Goal: Transaction & Acquisition: Book appointment/travel/reservation

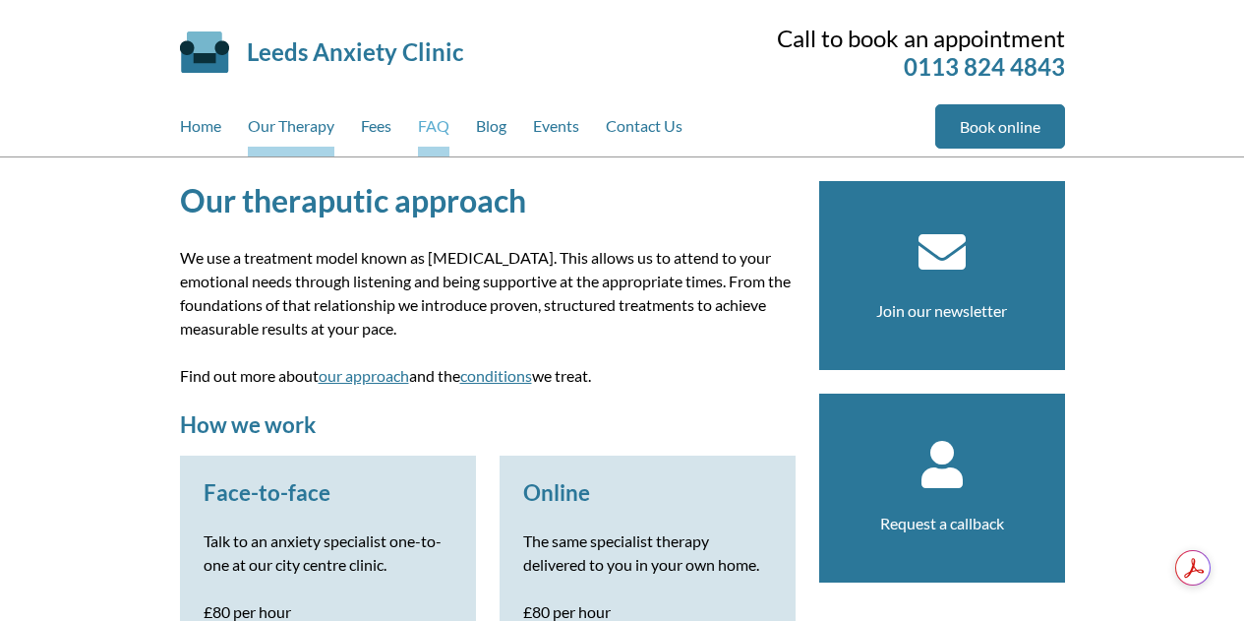
click at [438, 128] on link "FAQ" at bounding box center [433, 130] width 31 height 52
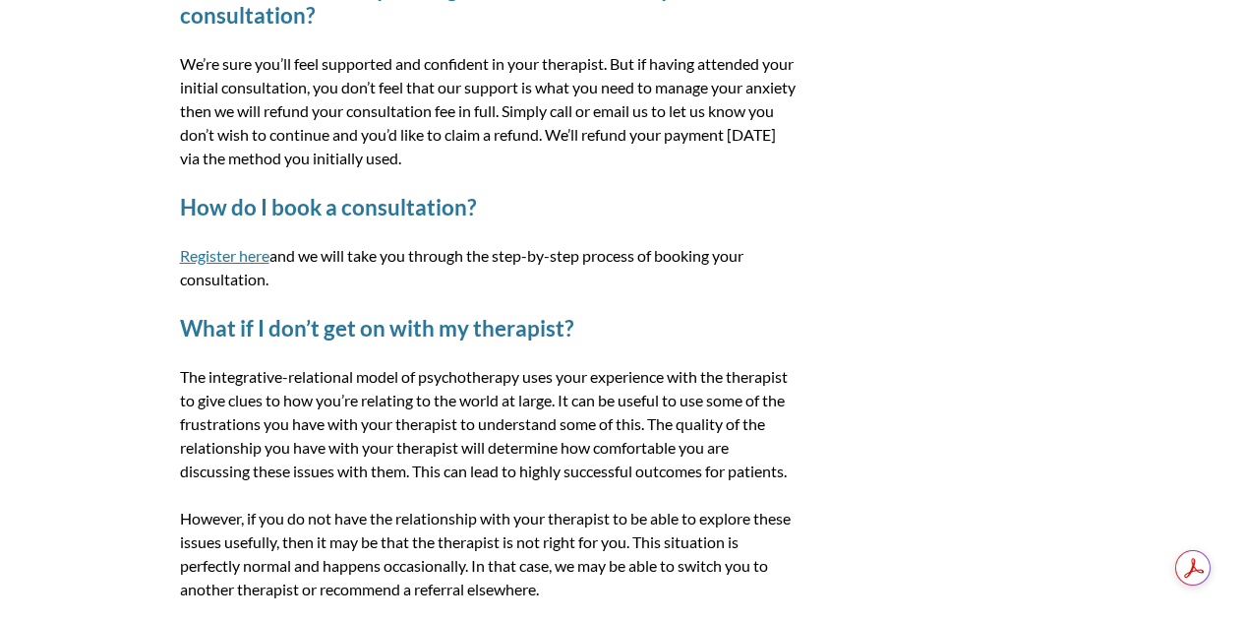
scroll to position [1497, 0]
click at [251, 255] on link "Register here" at bounding box center [225, 256] width 90 height 19
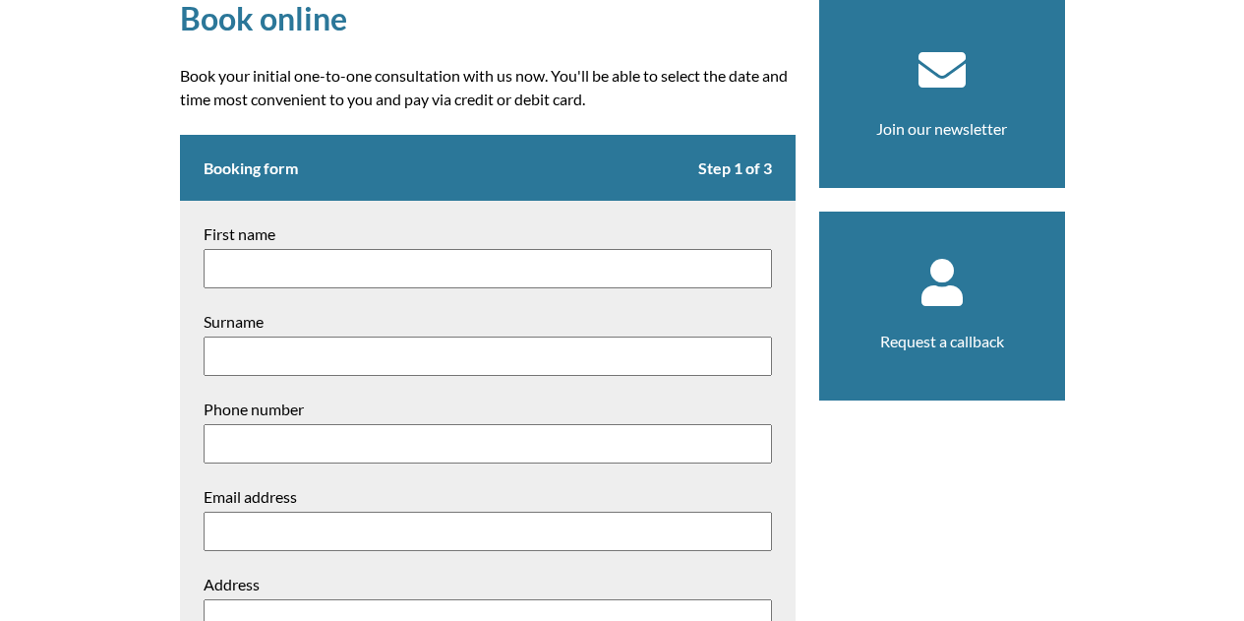
scroll to position [181, 0]
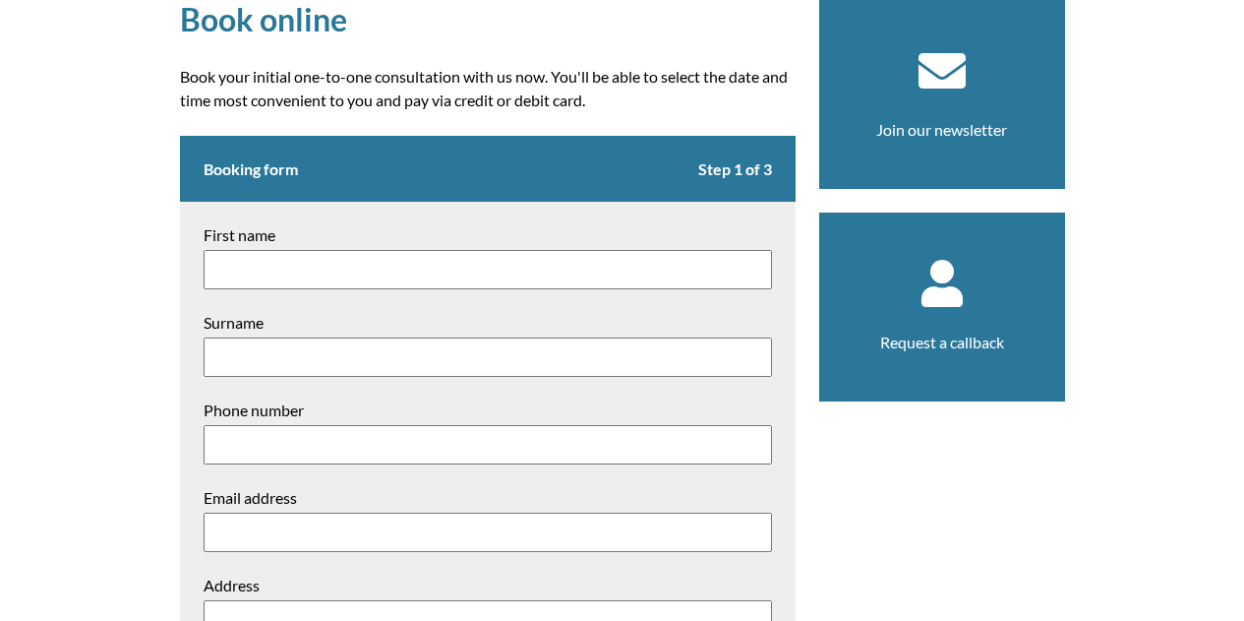
click at [286, 263] on input "First name" at bounding box center [488, 269] width 569 height 39
type input "[PERSON_NAME]"
type input "Reader"
type input "[EMAIL_ADDRESS][DOMAIN_NAME]"
type textarea "[STREET_ADDRESS]"
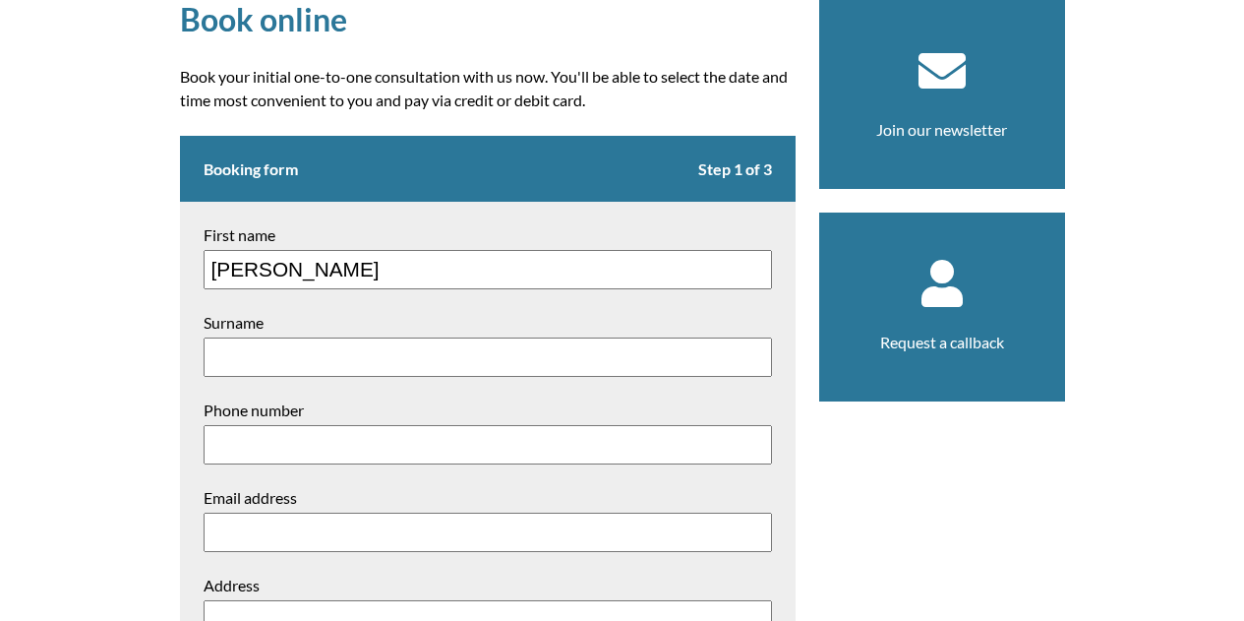
type input "YO8 8RX"
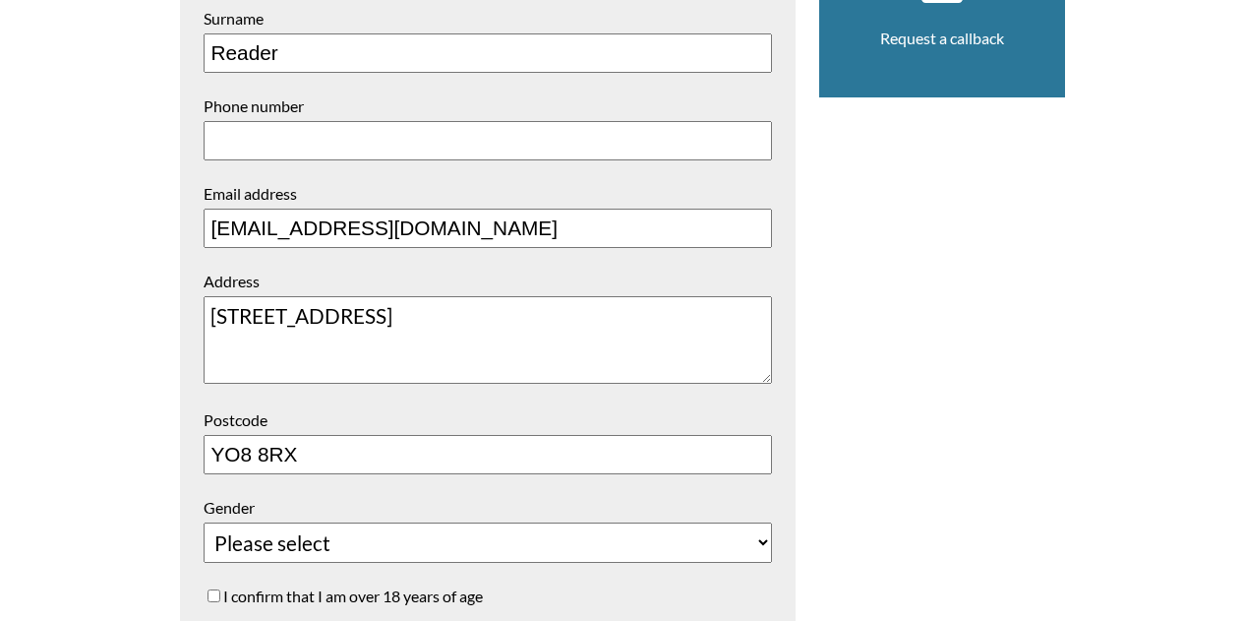
scroll to position [484, 0]
click at [361, 341] on textarea "6 Ash Way" at bounding box center [488, 341] width 569 height 88
click at [312, 317] on textarea "6 Ash Way, Selby" at bounding box center [488, 341] width 569 height 88
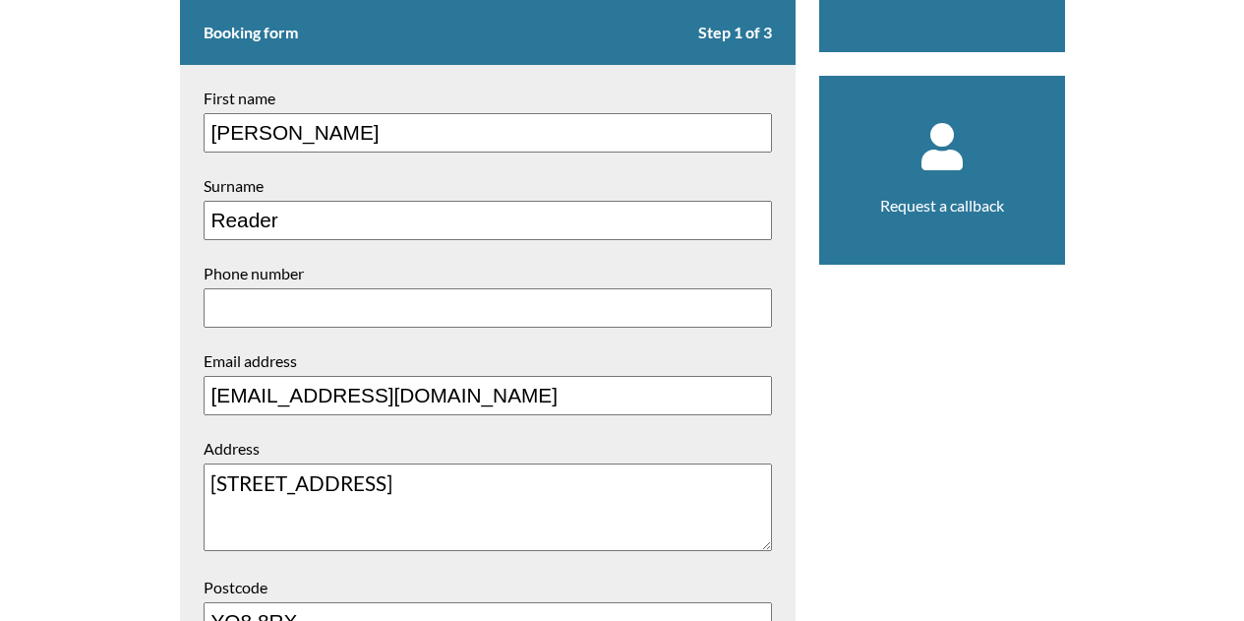
scroll to position [278, 0]
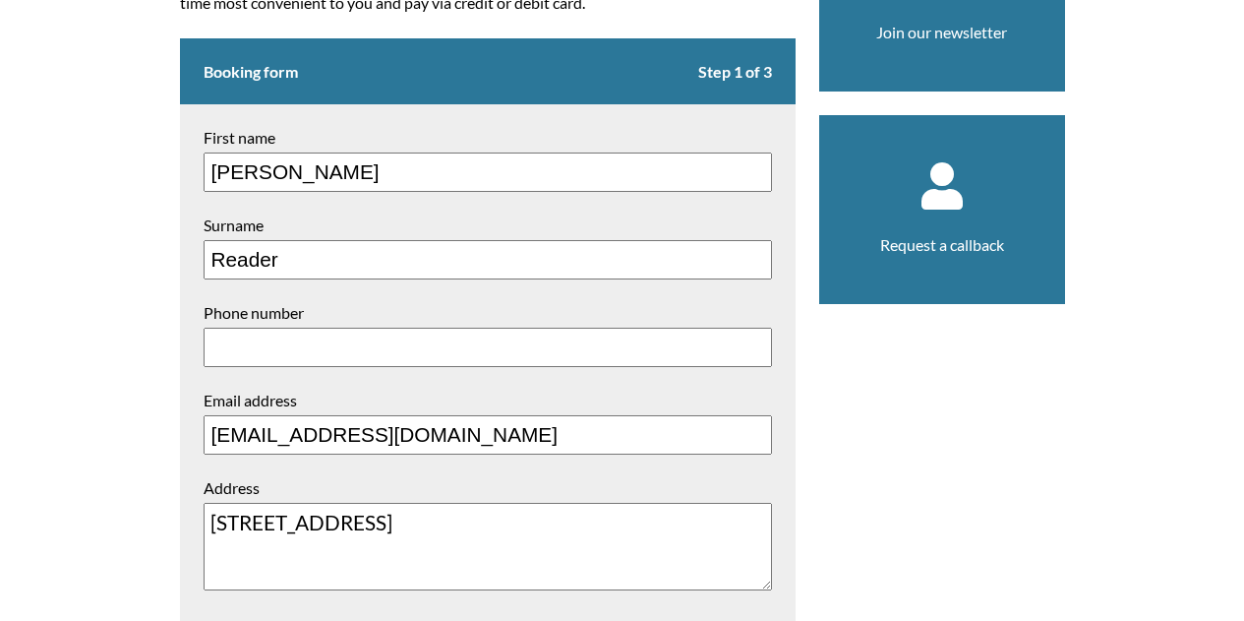
type textarea "6 Ash Way, Selby"
click at [303, 352] on input "Phone number" at bounding box center [488, 347] width 569 height 39
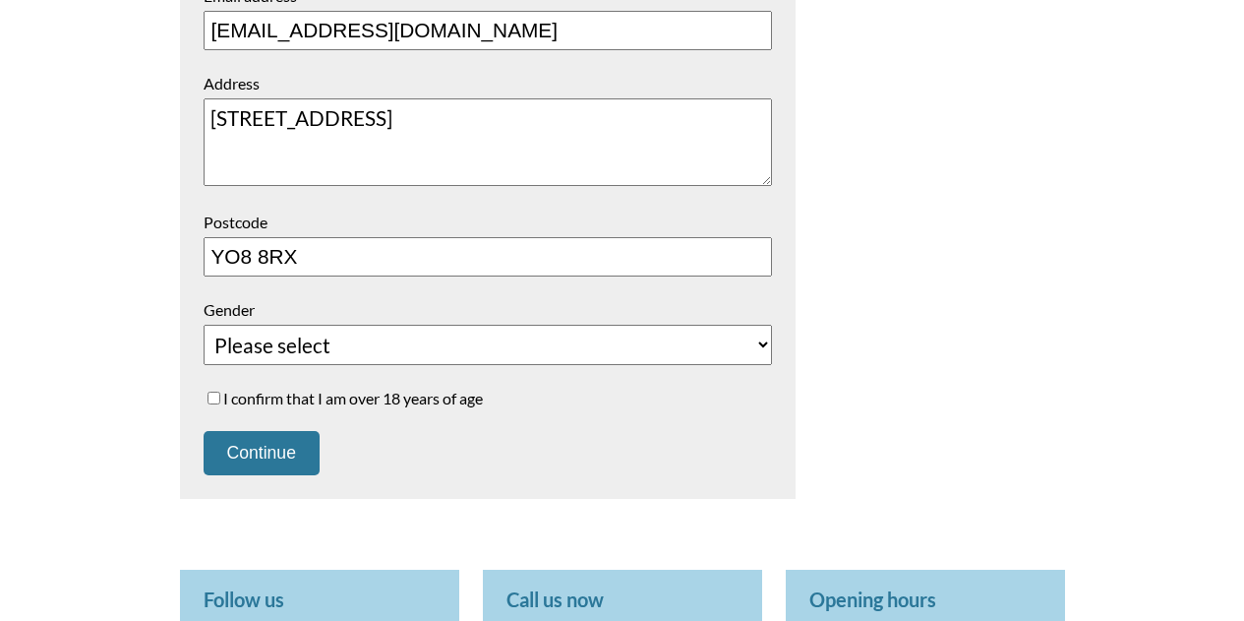
scroll to position [682, 0]
type input "07921828480"
click at [297, 348] on select "Please select Female Male Unspecified Prefer not to say" at bounding box center [488, 346] width 569 height 40
select select "Female"
click at [204, 329] on select "Please select Female Male Unspecified Prefer not to say" at bounding box center [488, 346] width 569 height 40
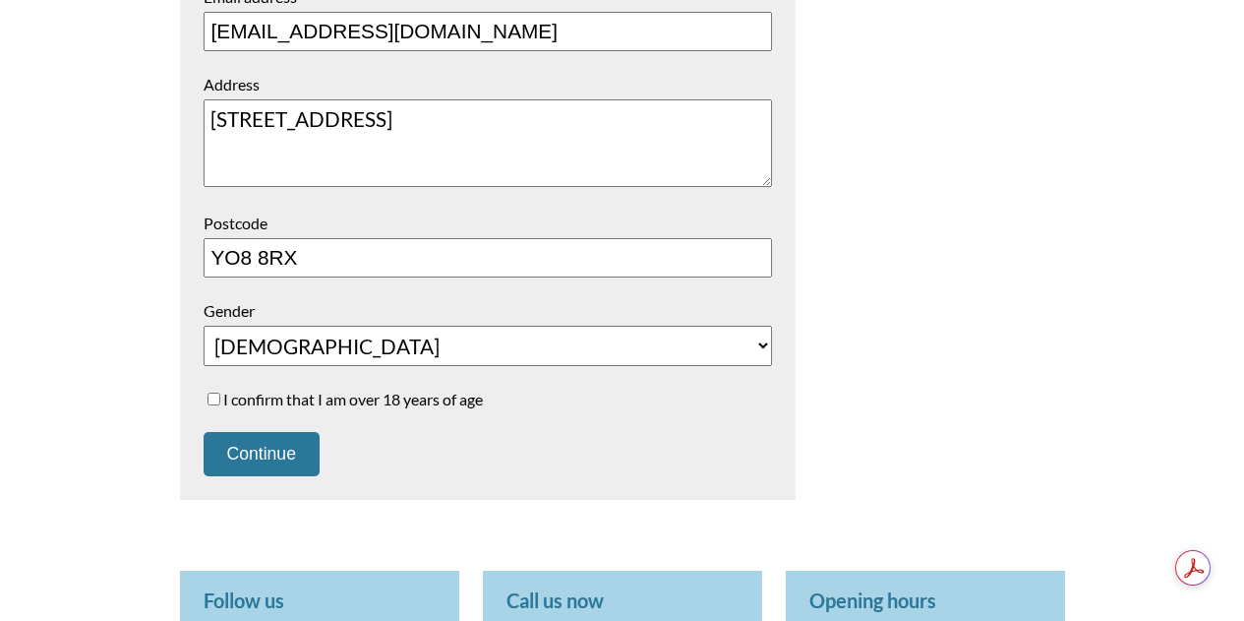
click at [290, 401] on label "I confirm that I am over 18 years of age" at bounding box center [488, 399] width 569 height 19
click at [220, 401] on input "I confirm that I am over 18 years of age" at bounding box center [214, 399] width 13 height 13
checkbox input "true"
click at [263, 465] on button "Continue" at bounding box center [262, 454] width 116 height 44
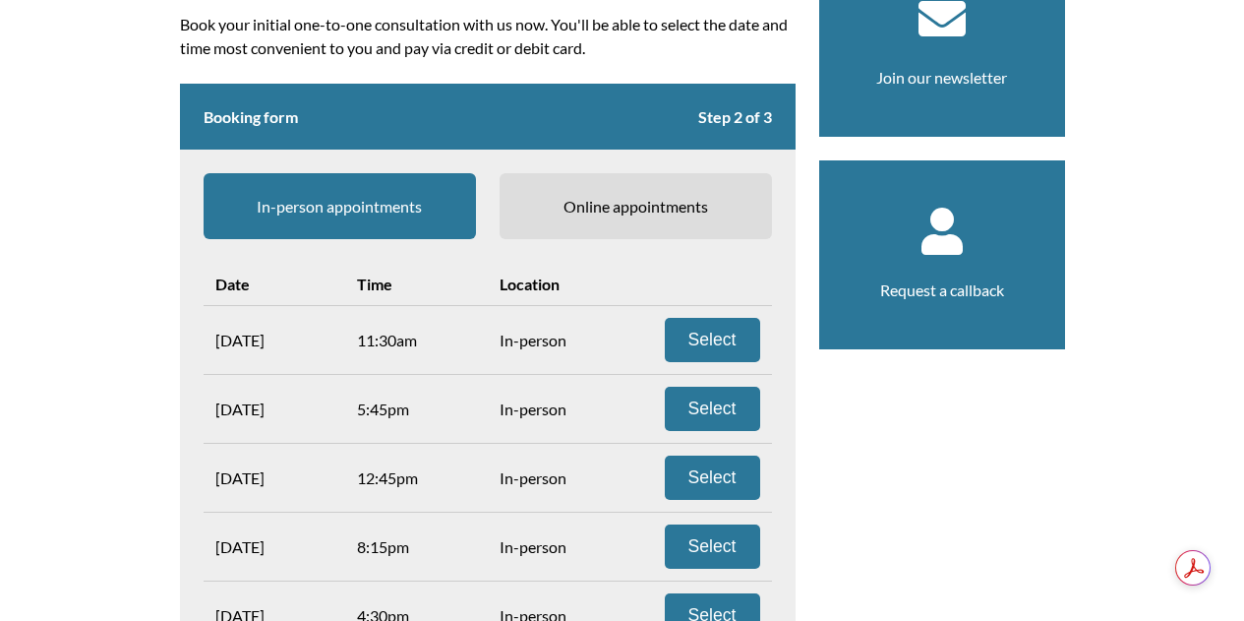
scroll to position [232, 0]
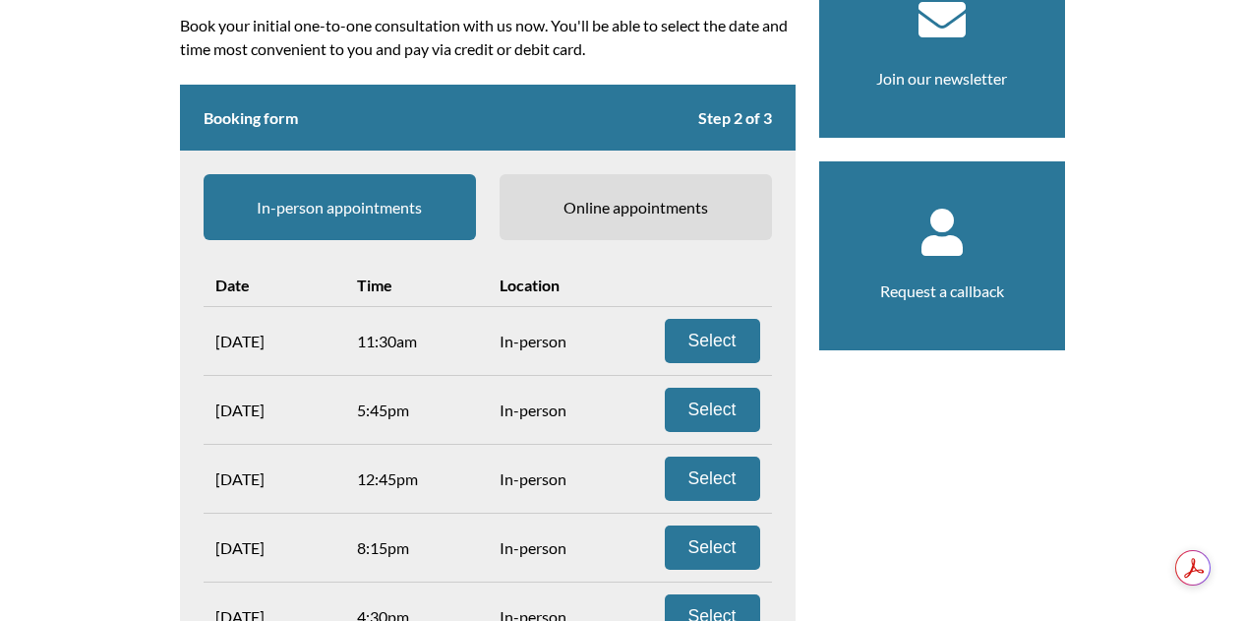
click at [618, 217] on span "Online appointments" at bounding box center [636, 207] width 273 height 66
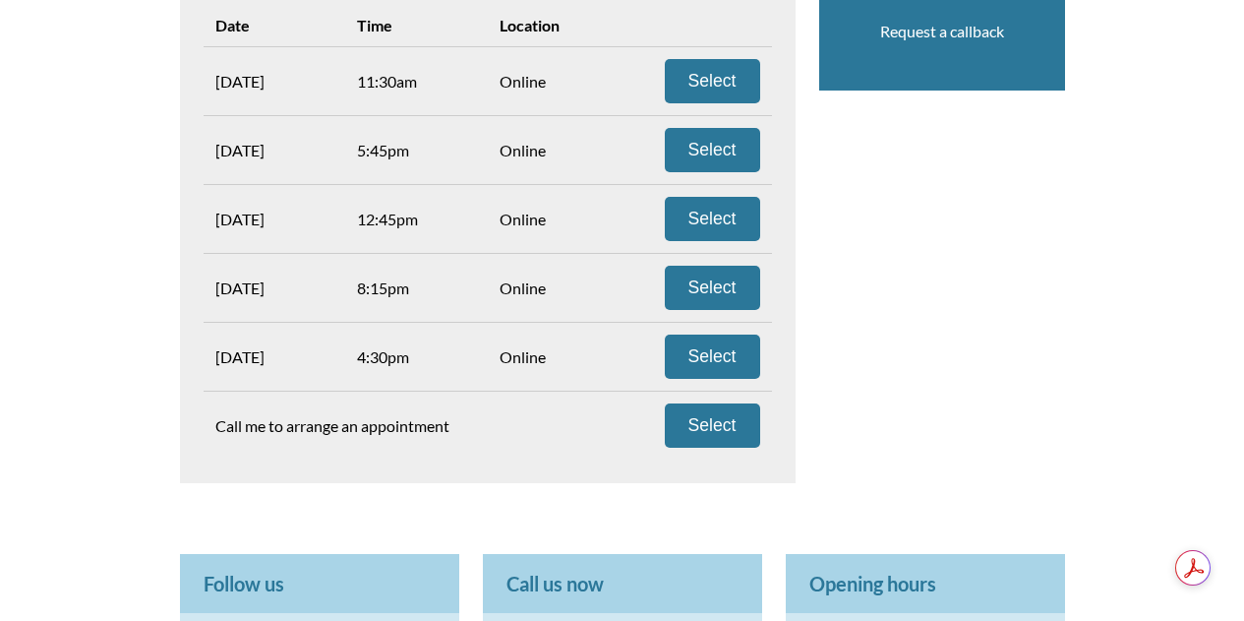
scroll to position [480, 0]
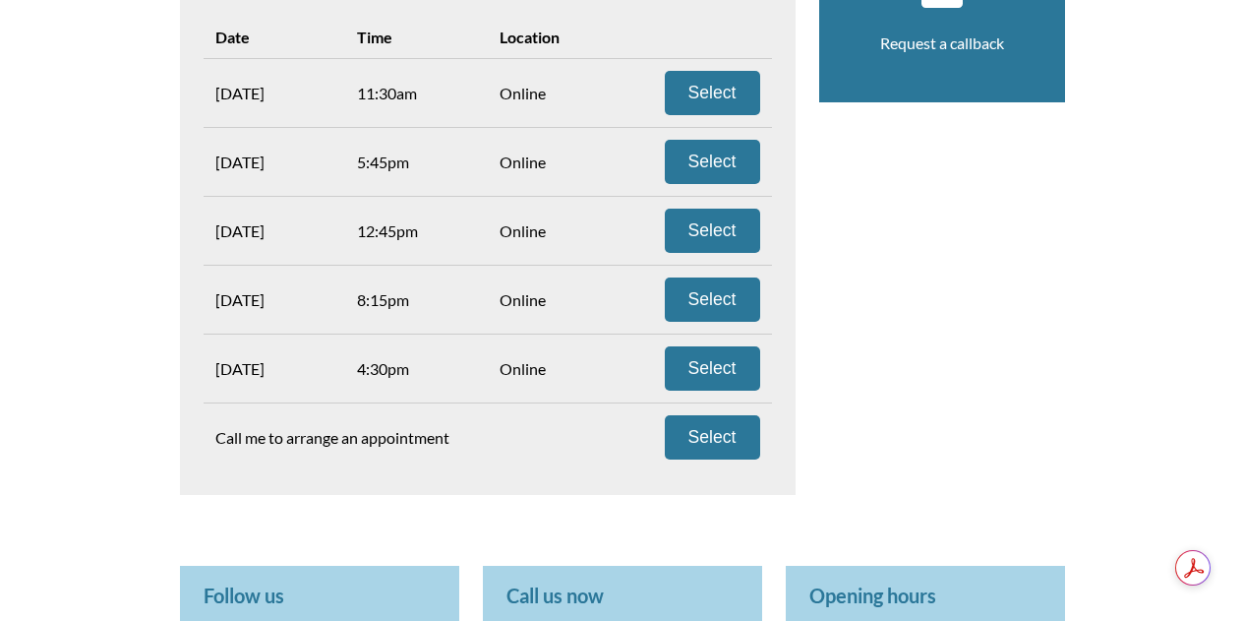
click at [869, 352] on aside "Join our newsletter Request a callback" at bounding box center [942, 110] width 246 height 818
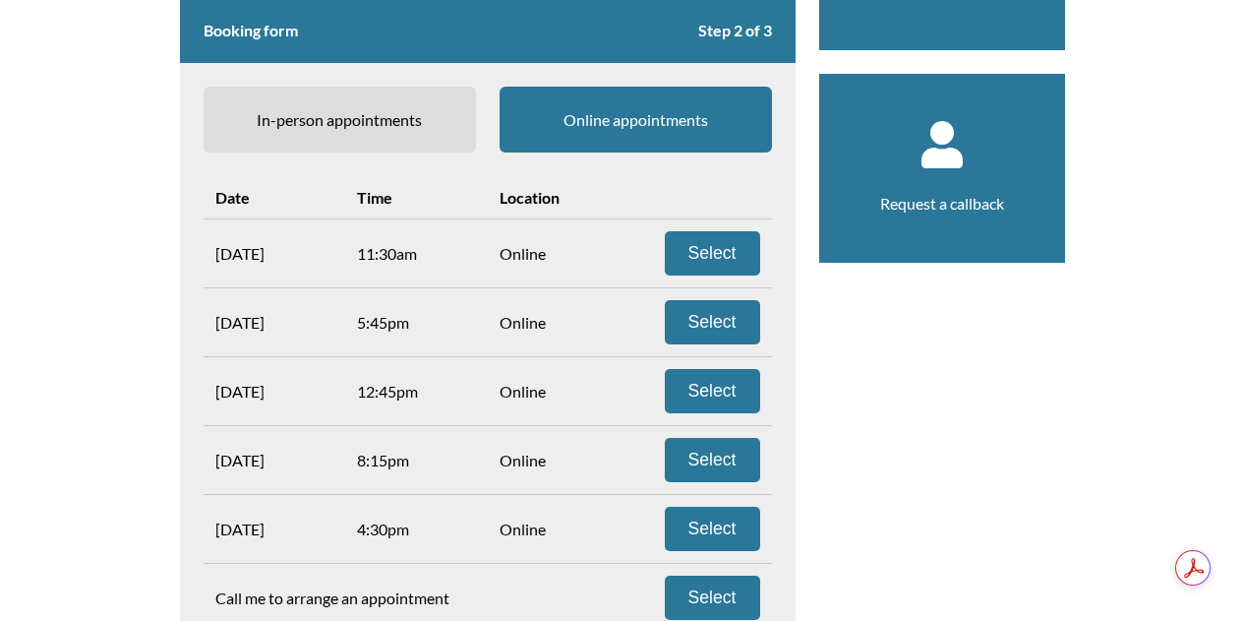
scroll to position [321, 0]
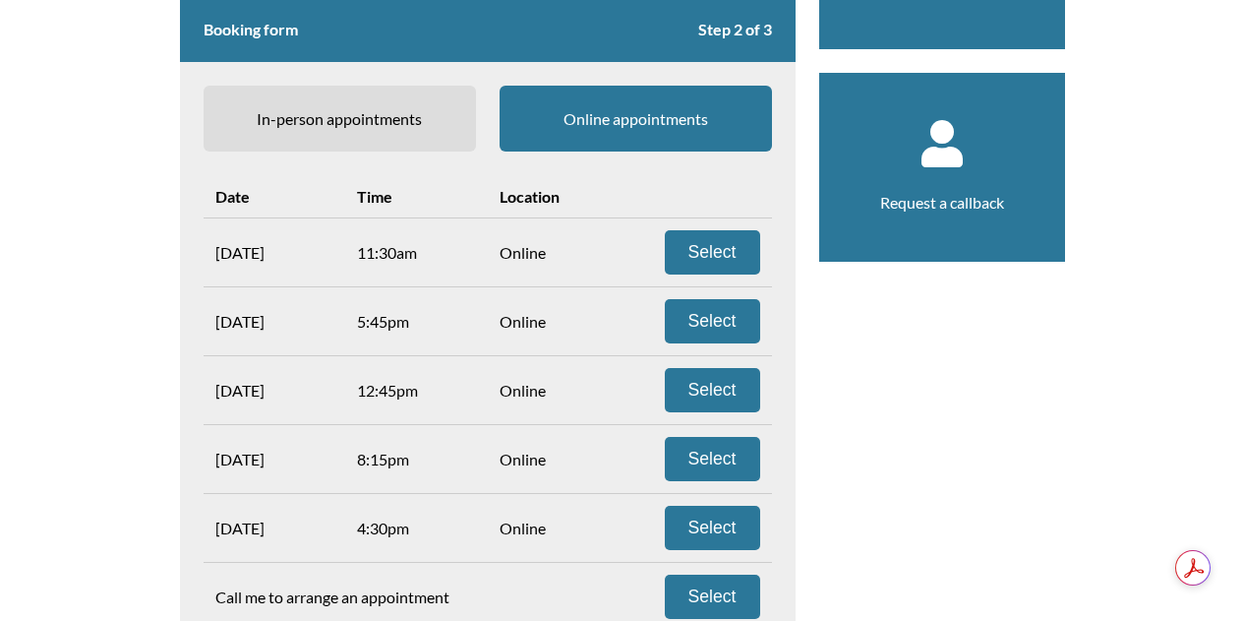
click at [387, 86] on span "In-person appointments" at bounding box center [340, 119] width 273 height 66
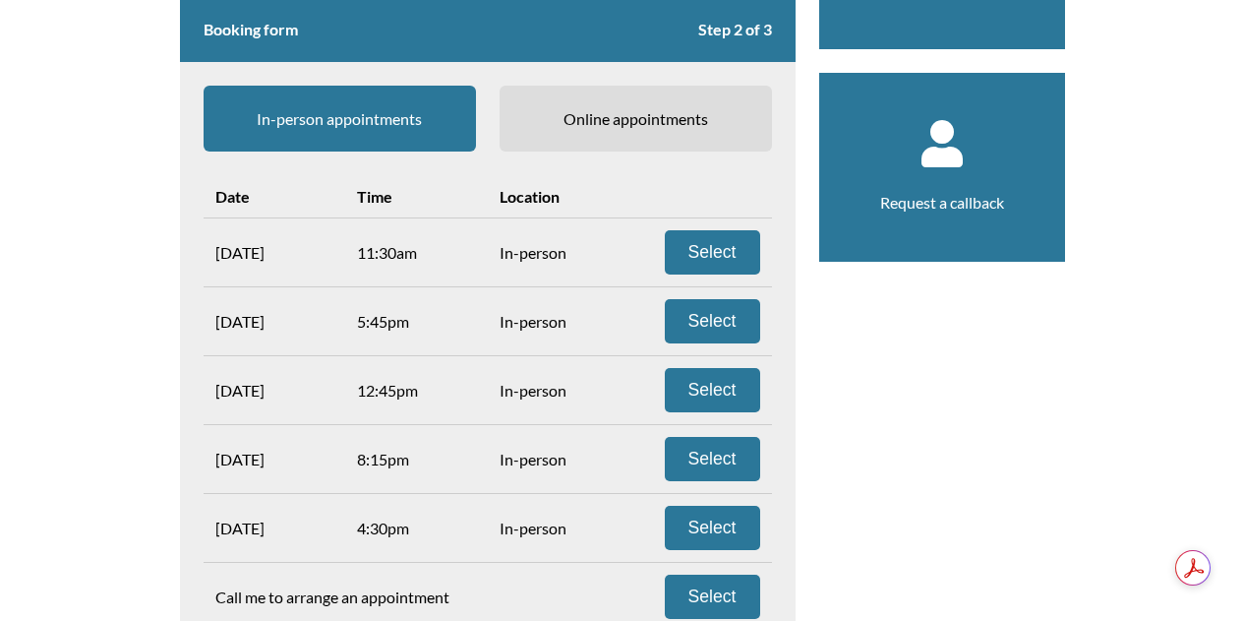
click at [613, 109] on span "Online appointments" at bounding box center [636, 119] width 273 height 66
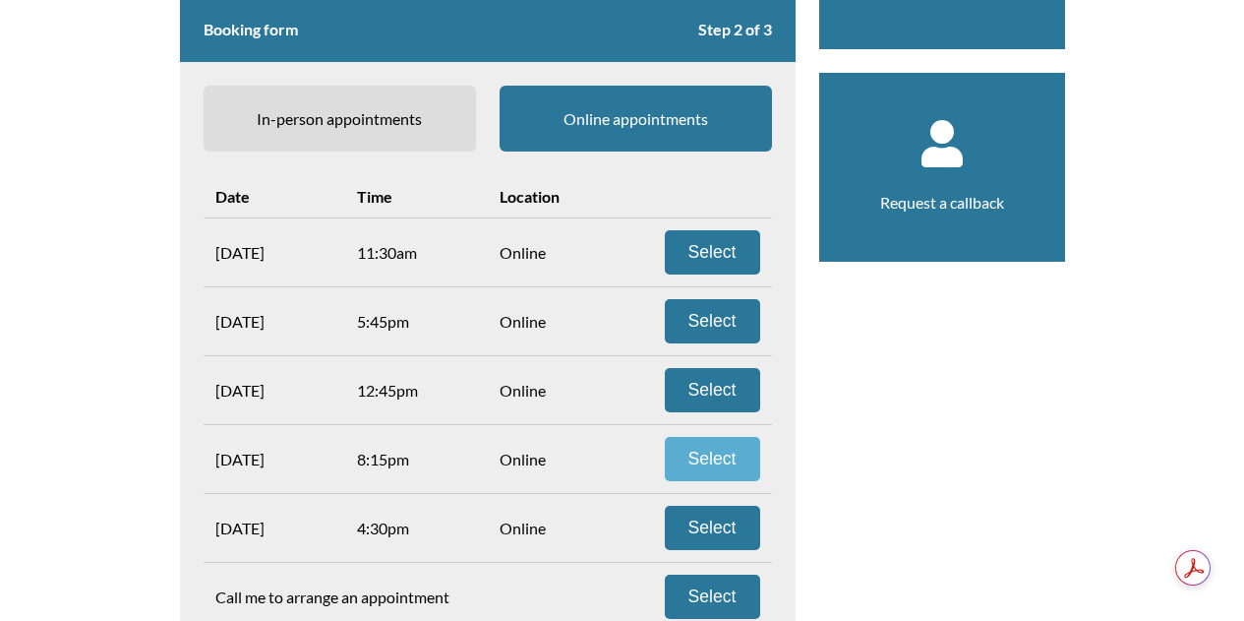
click at [679, 459] on button "Select" at bounding box center [712, 459] width 95 height 44
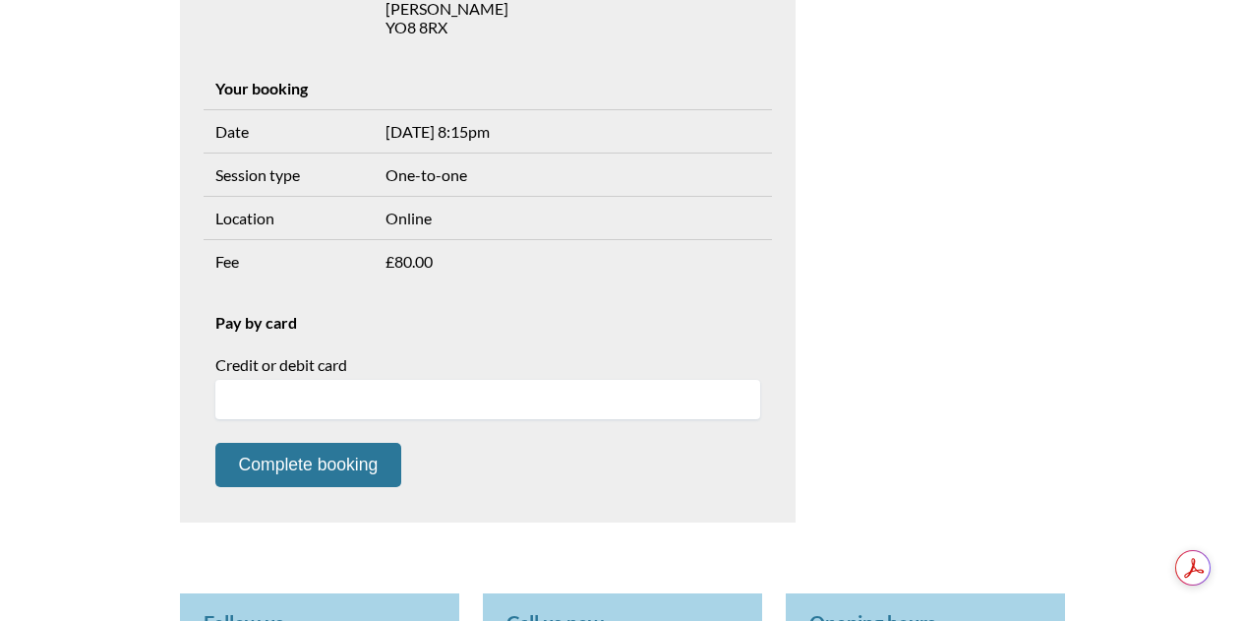
scroll to position [610, 0]
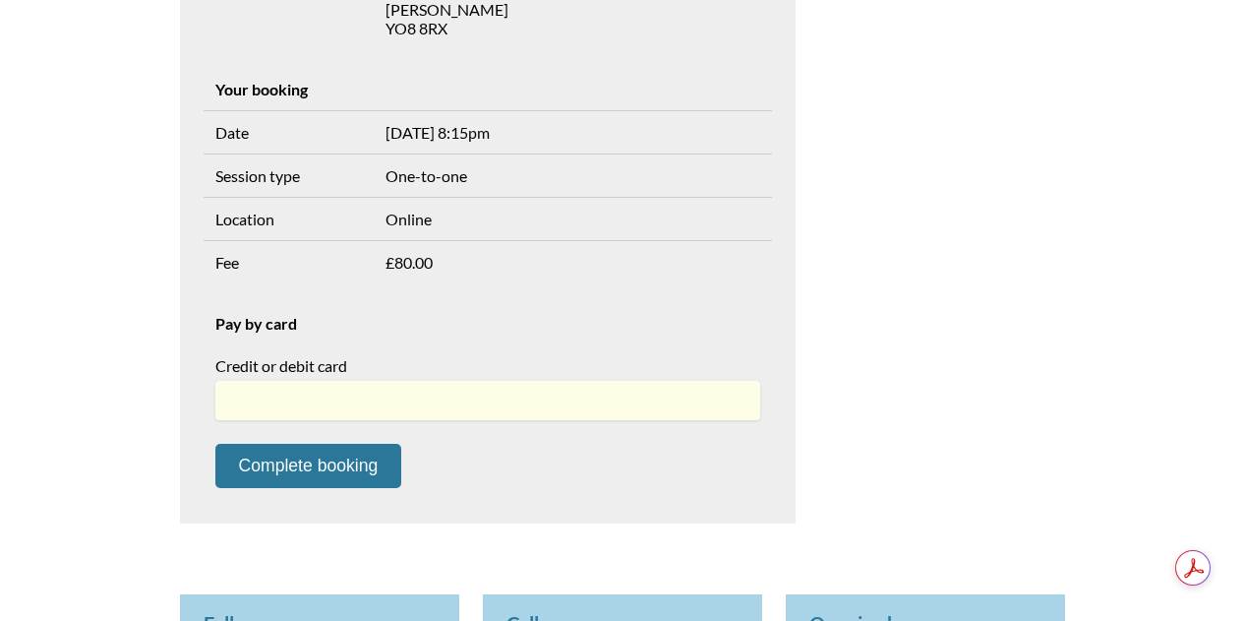
click at [794, 335] on form "Booking form Step 3 of 3 Your details Name Rachel Reader Phone 07921828480 Emai…" at bounding box center [488, 115] width 616 height 817
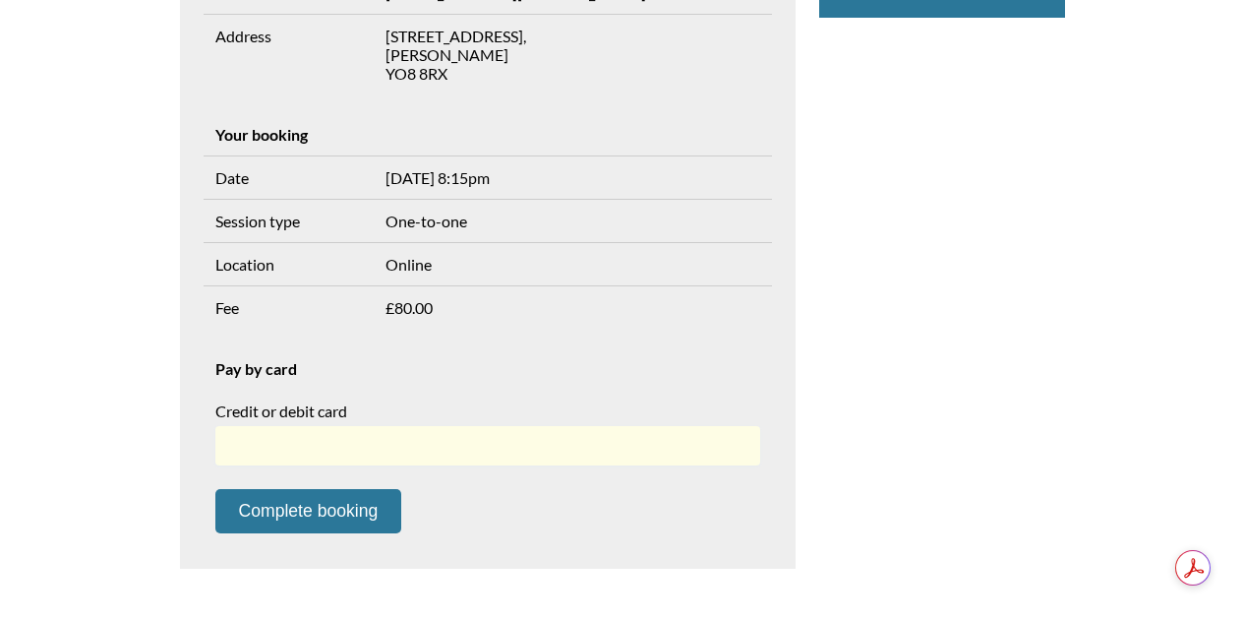
scroll to position [564, 0]
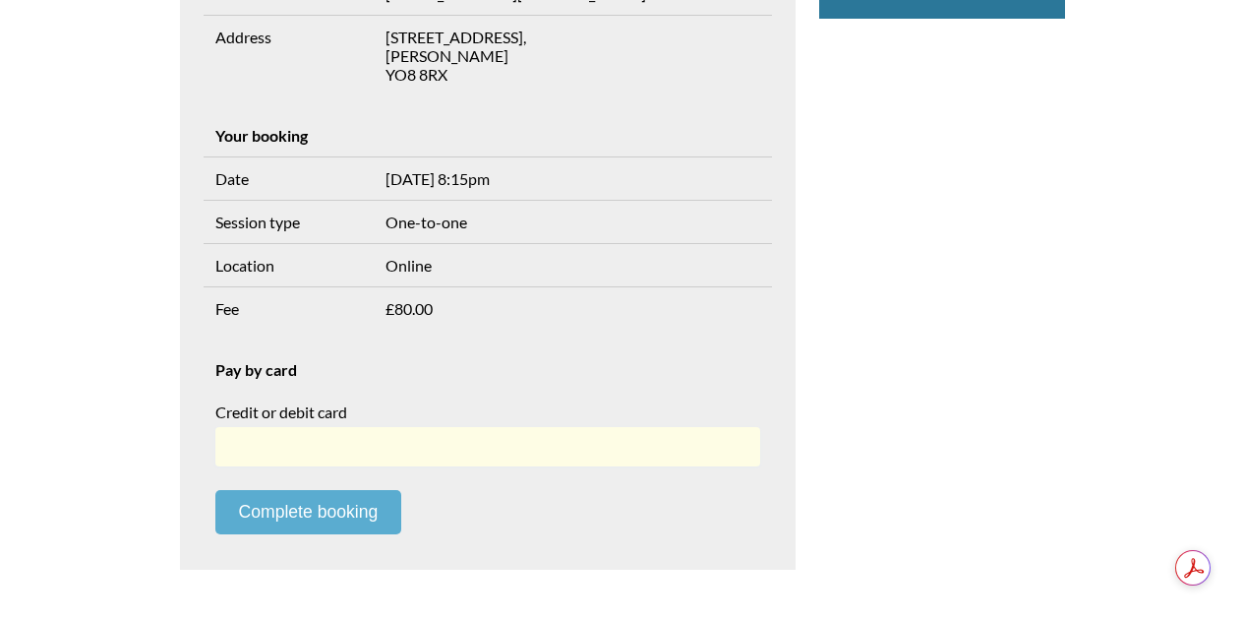
click at [344, 521] on button "Complete booking" at bounding box center [308, 512] width 187 height 44
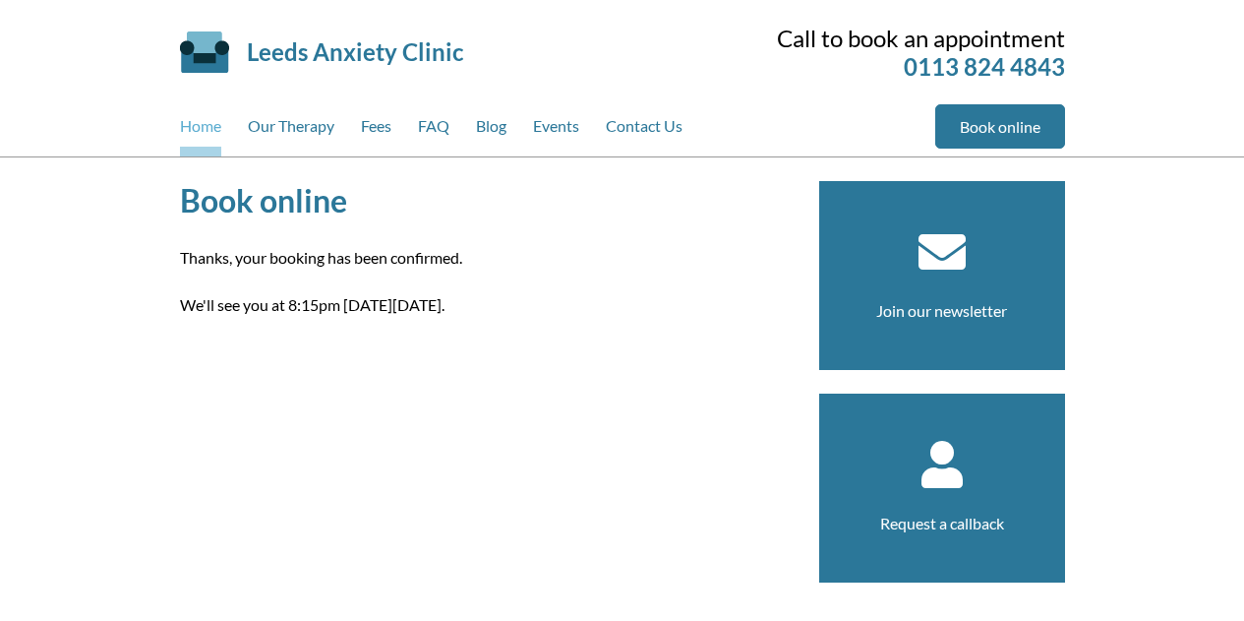
click at [212, 123] on link "Home" at bounding box center [200, 130] width 41 height 52
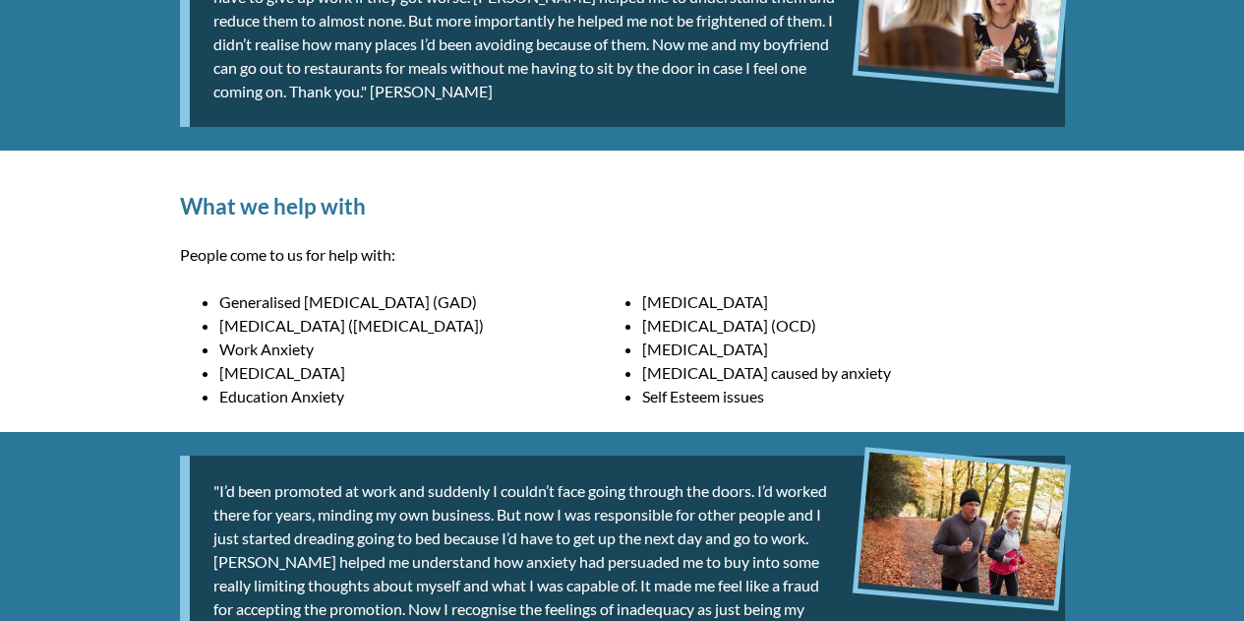
scroll to position [994, 0]
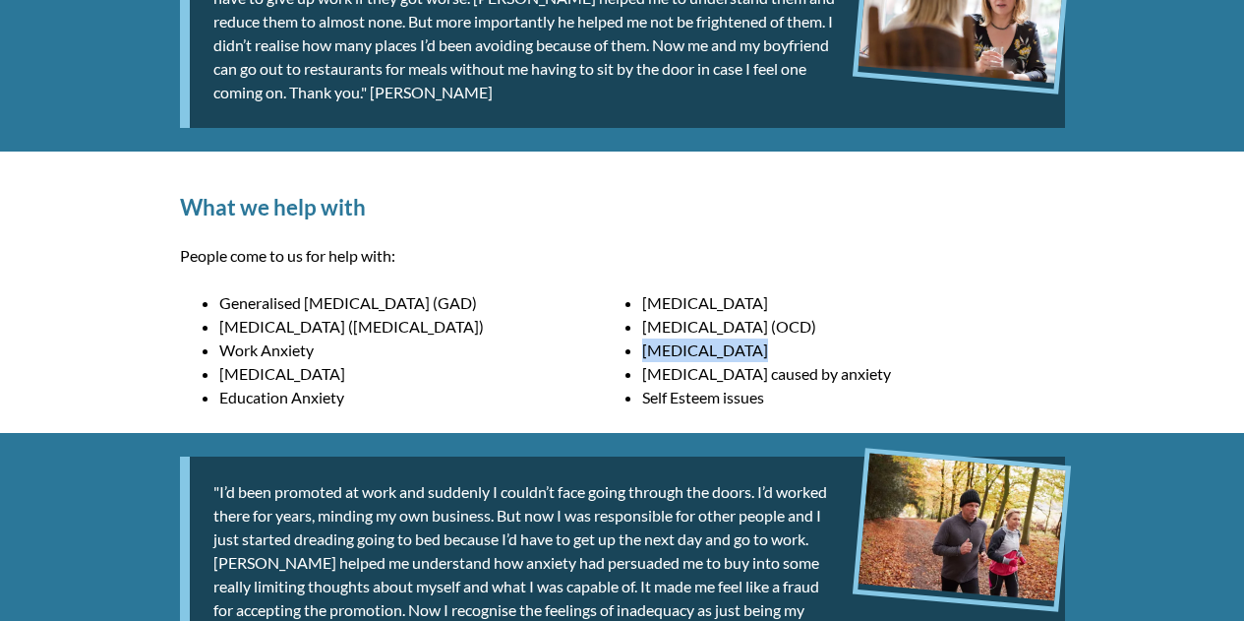
drag, startPoint x: 756, startPoint y: 356, endPoint x: 617, endPoint y: 356, distance: 138.7
click at [617, 291] on ul "Generalised Anxiety Disorder (GAD) Social Phobia Post Traumatic Stress Disorder…" at bounding box center [622, 291] width 885 height 0
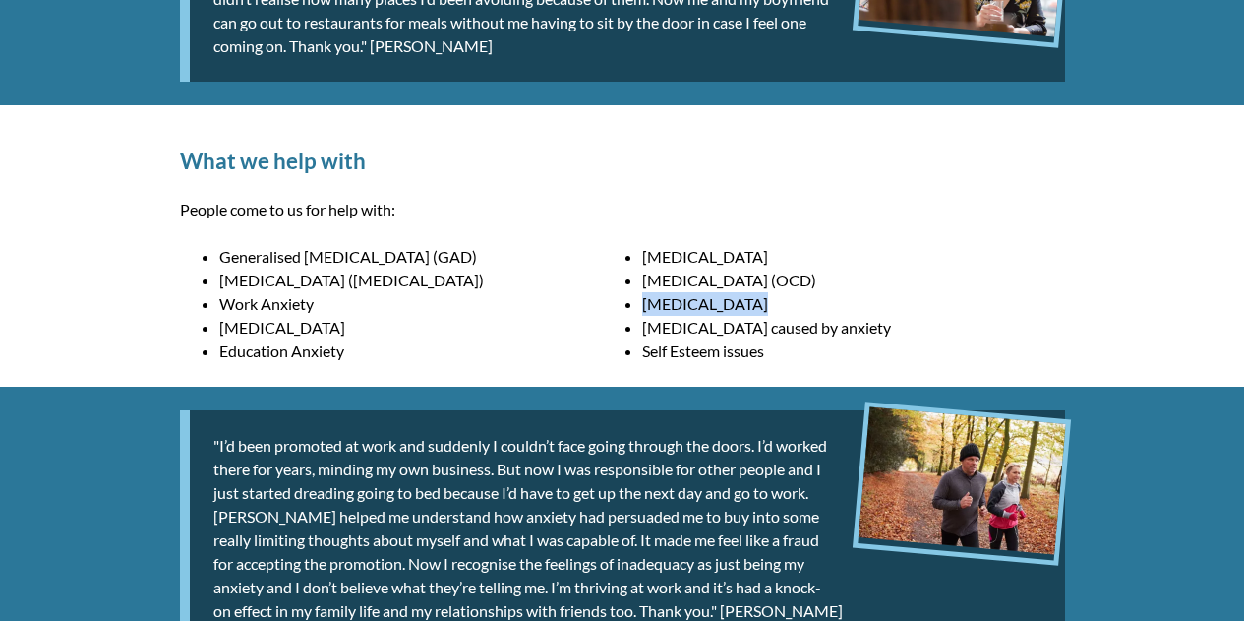
scroll to position [1039, 0]
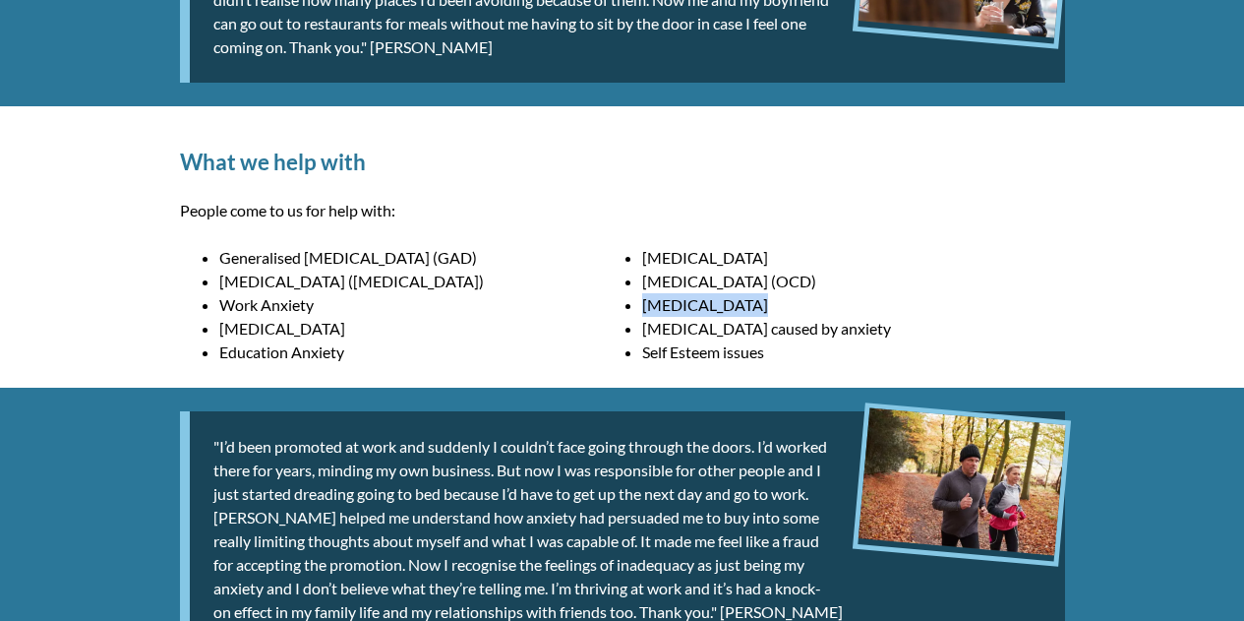
click at [1042, 294] on li "Panic Disorder" at bounding box center [853, 305] width 423 height 24
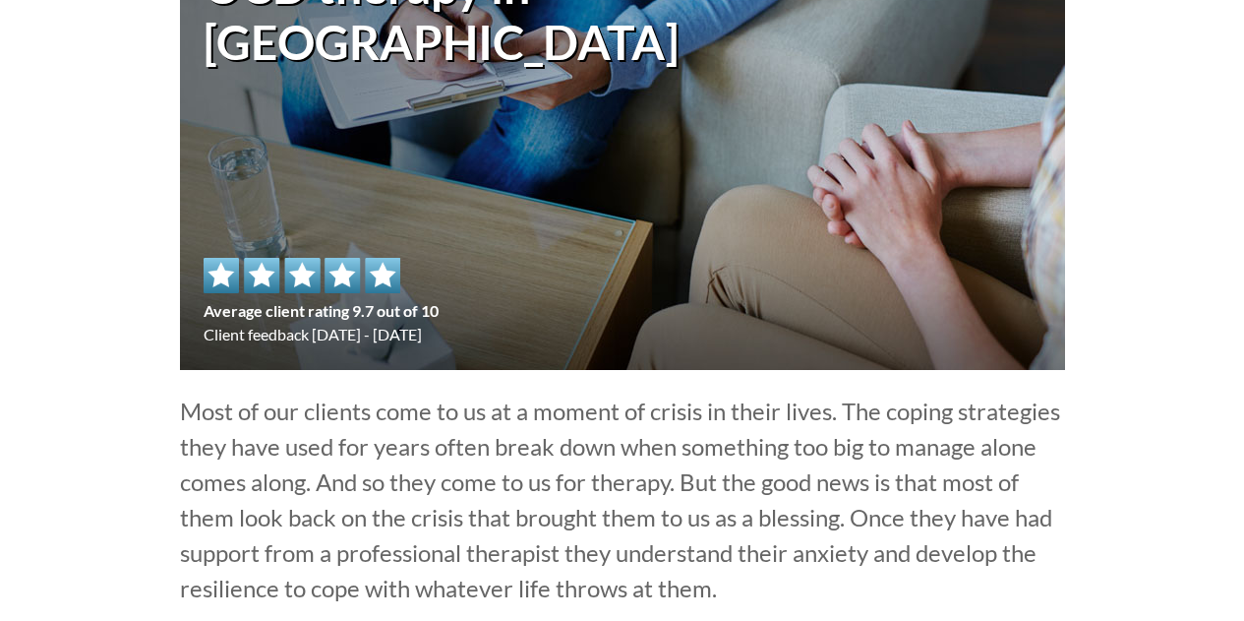
scroll to position [0, 0]
